Goal: Task Accomplishment & Management: Complete application form

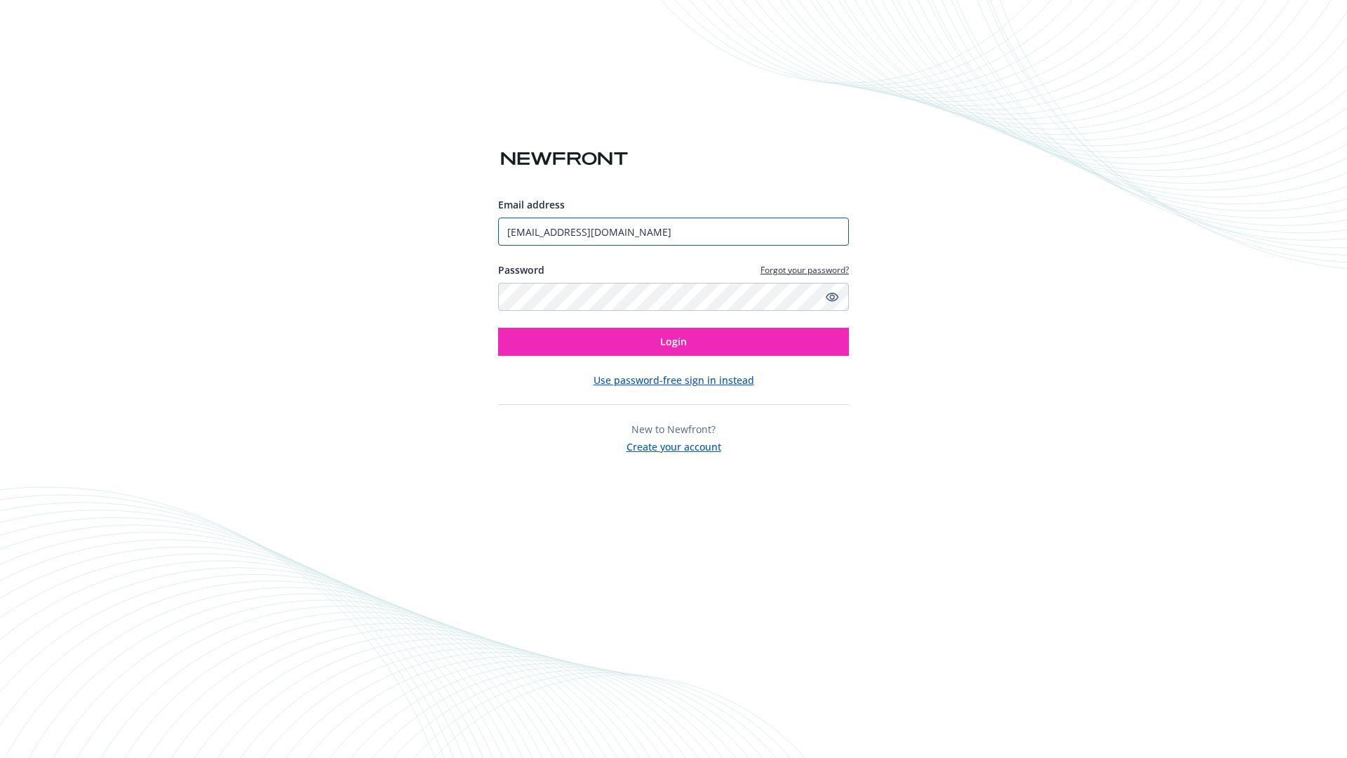
type input "[EMAIL_ADDRESS][DOMAIN_NAME]"
click at [673, 342] on span "Login" at bounding box center [673, 341] width 27 height 13
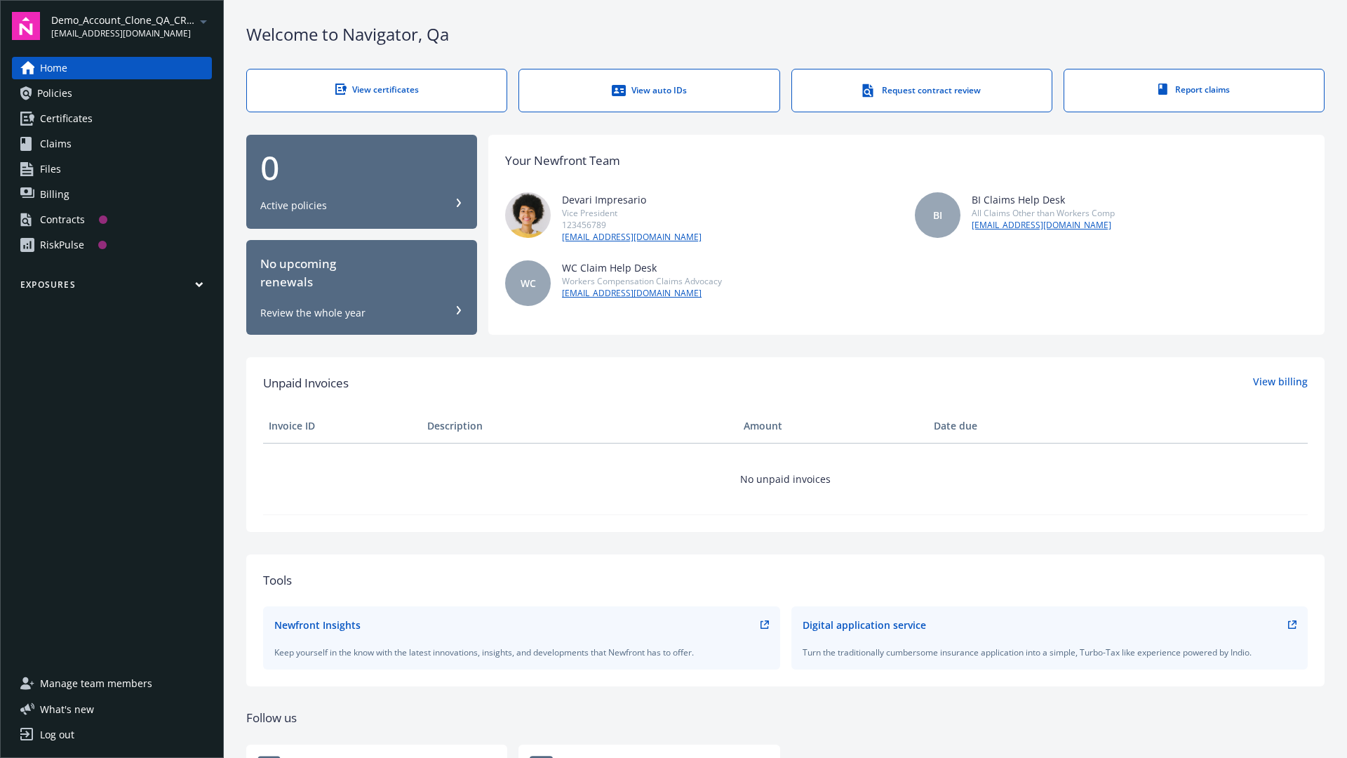
click at [131, 26] on span "Demo_Account_Clone_QA_CR_Tests_Prospect" at bounding box center [123, 20] width 144 height 15
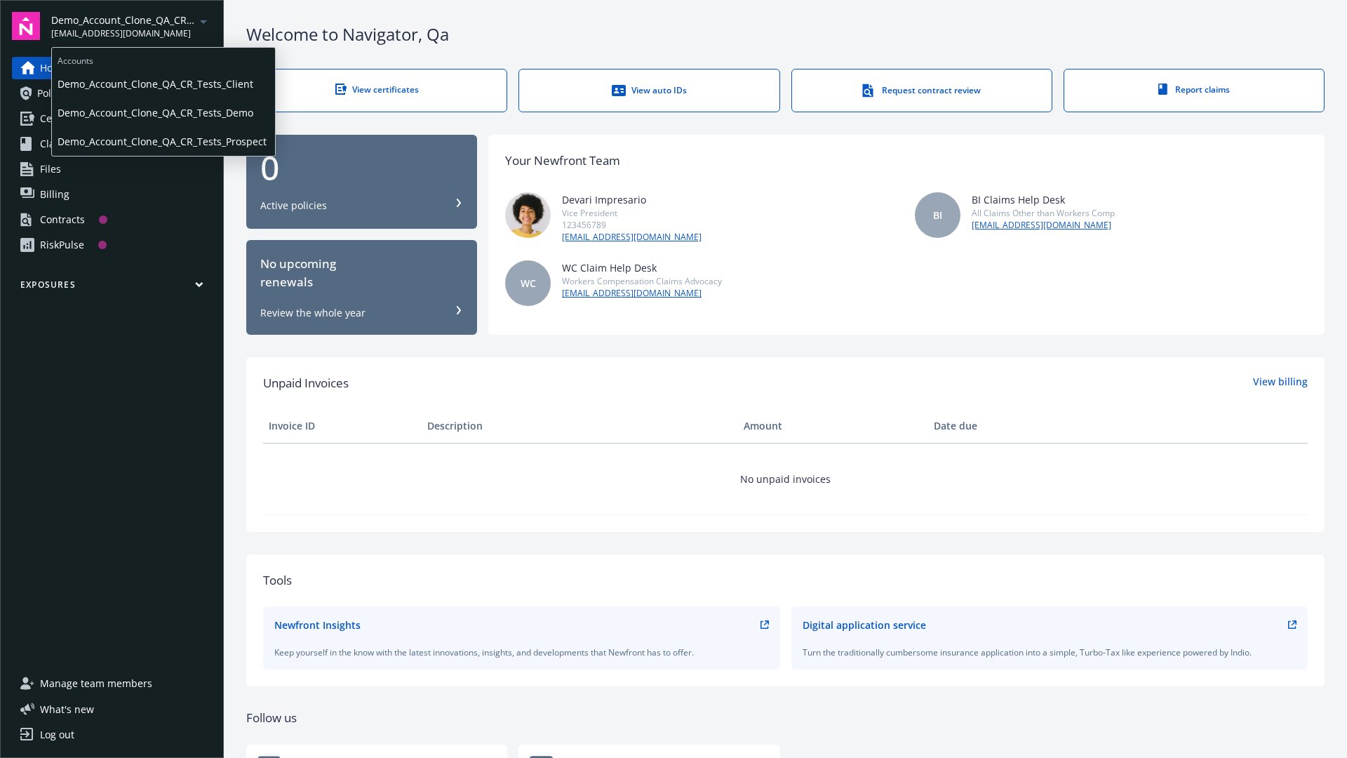
click at [162, 83] on span "Demo_Account_Clone_QA_CR_Tests_Client" at bounding box center [164, 83] width 212 height 29
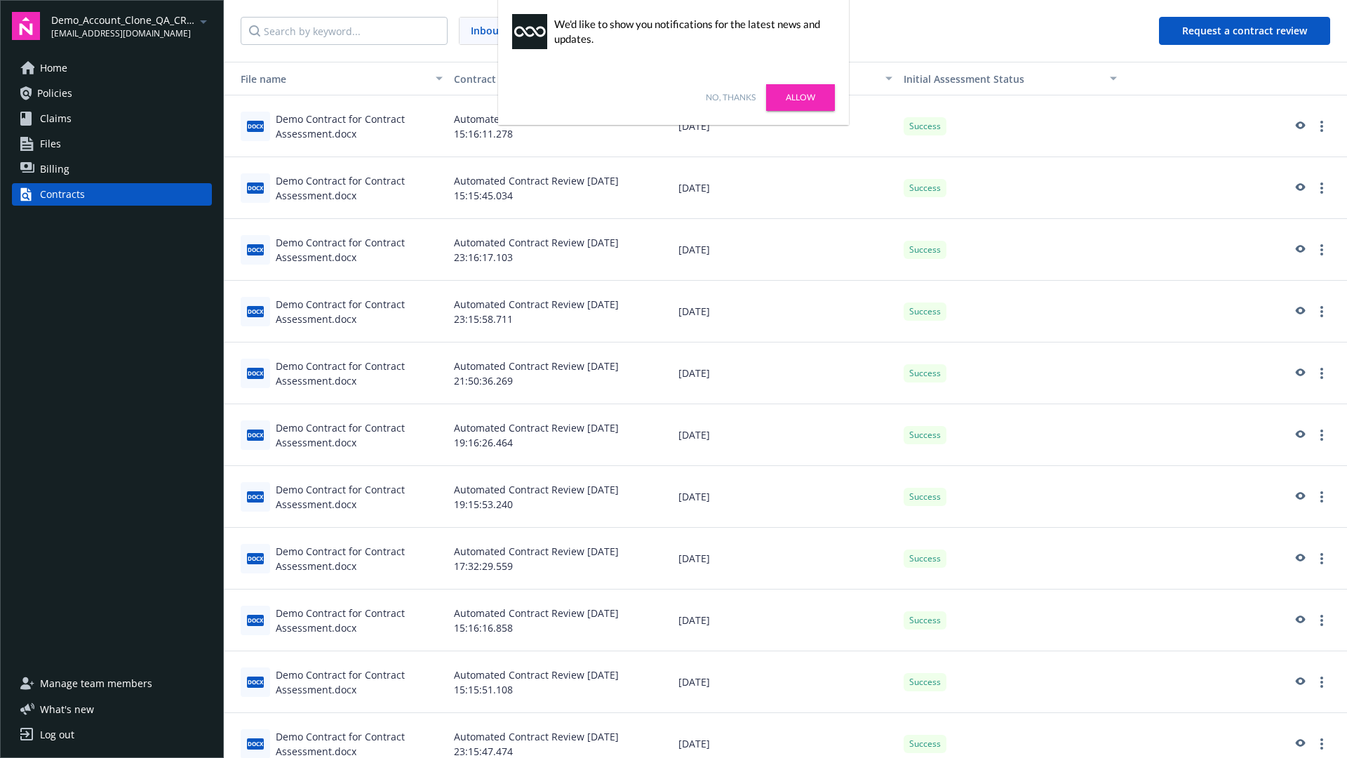
click at [730, 97] on link "No, thanks" at bounding box center [731, 97] width 50 height 13
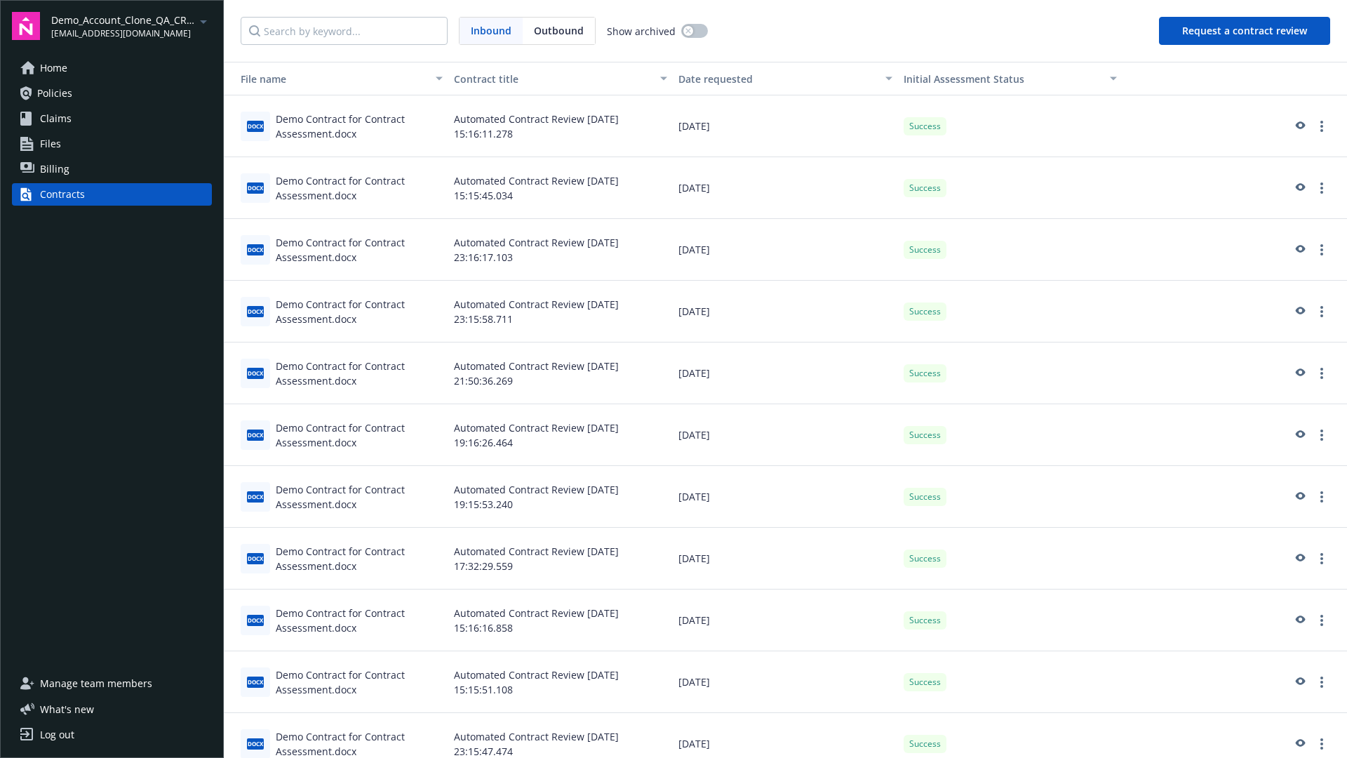
click at [1245, 31] on button "Request a contract review" at bounding box center [1244, 31] width 171 height 28
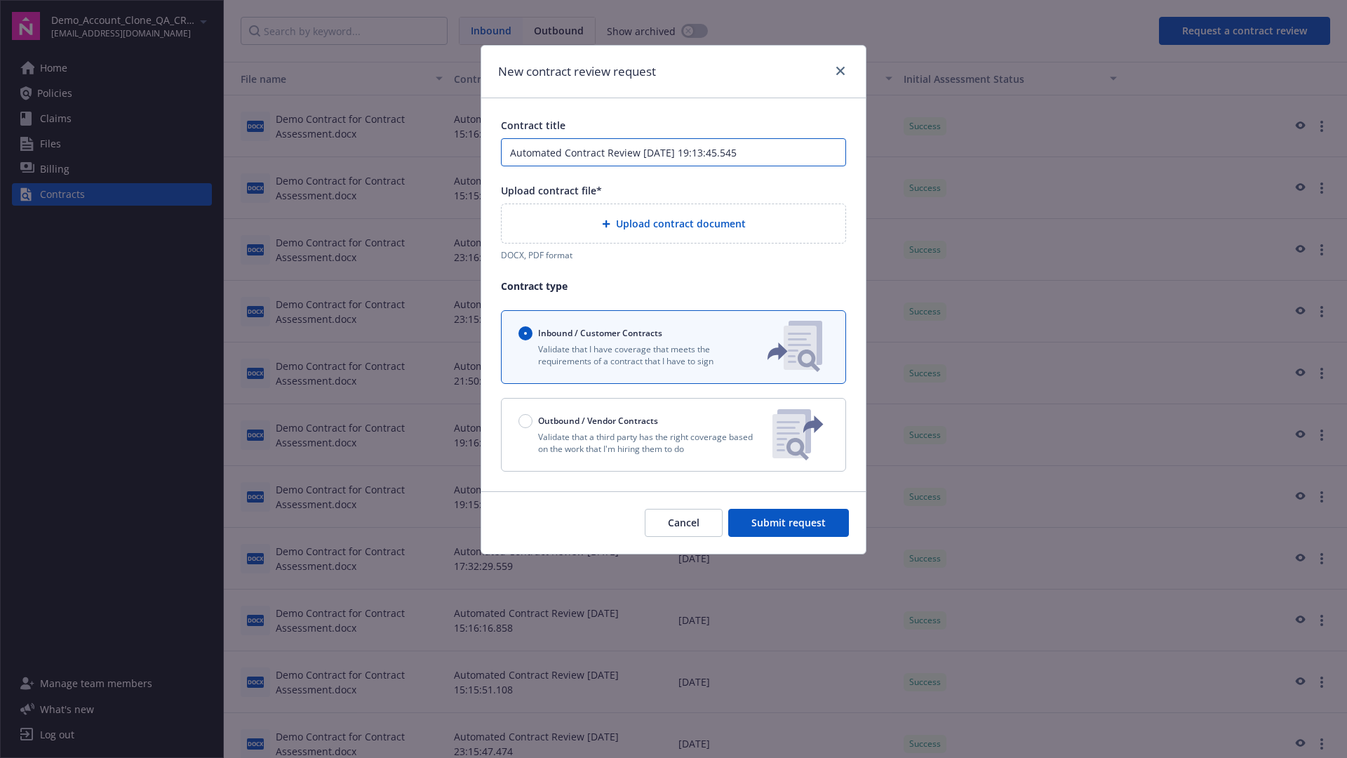
type input "Automated Contract Review 08-18-2025 19:13:45.545"
click at [673, 434] on p "Validate that a third party has the right coverage based on the work that I'm h…" at bounding box center [639, 443] width 243 height 24
radio input "false"
radio input "true"
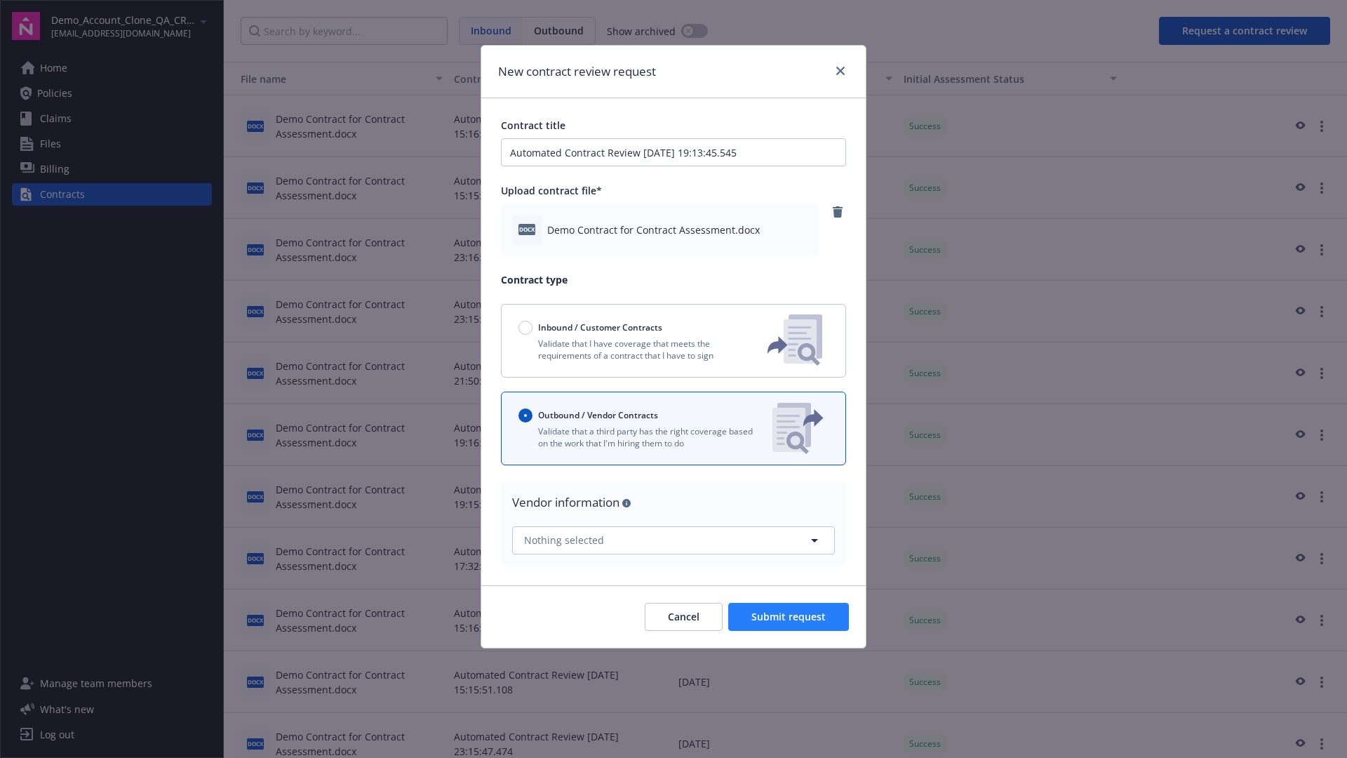
click at [789, 616] on span "Submit request" at bounding box center [788, 616] width 74 height 13
